Goal: Find specific page/section: Find specific page/section

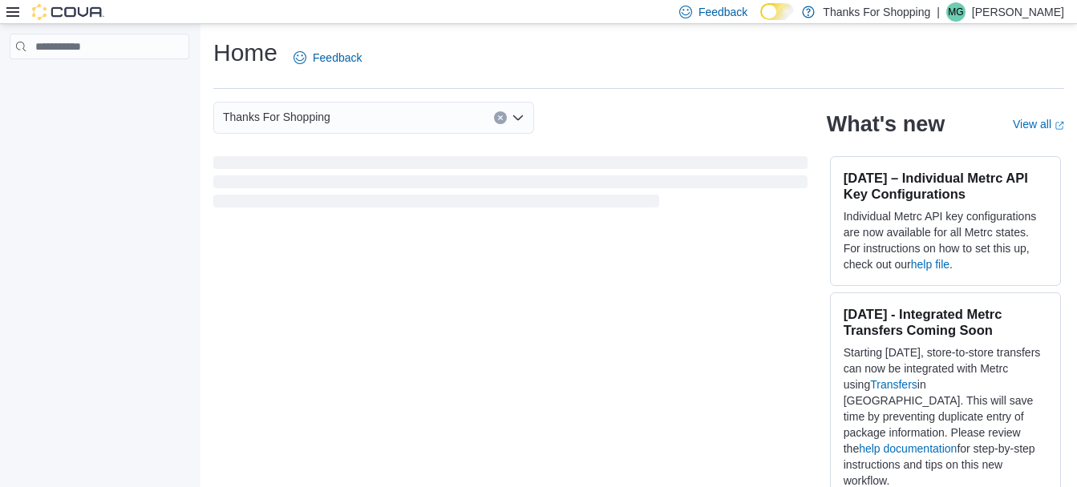
scroll to position [44, 0]
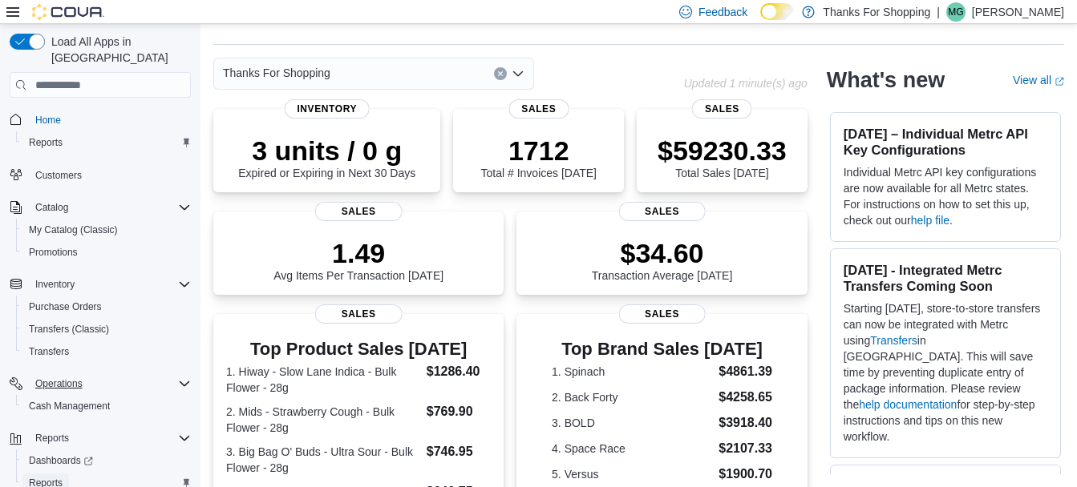
drag, startPoint x: 53, startPoint y: 464, endPoint x: 154, endPoint y: 369, distance: 139.0
click at [53, 477] on span "Reports" at bounding box center [46, 483] width 34 height 13
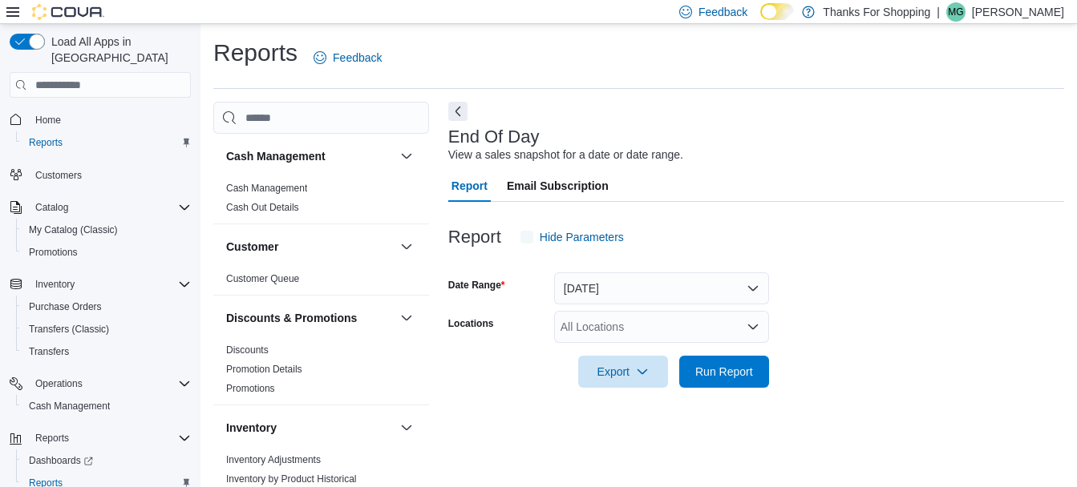
scroll to position [25, 0]
